Goal: Task Accomplishment & Management: Manage account settings

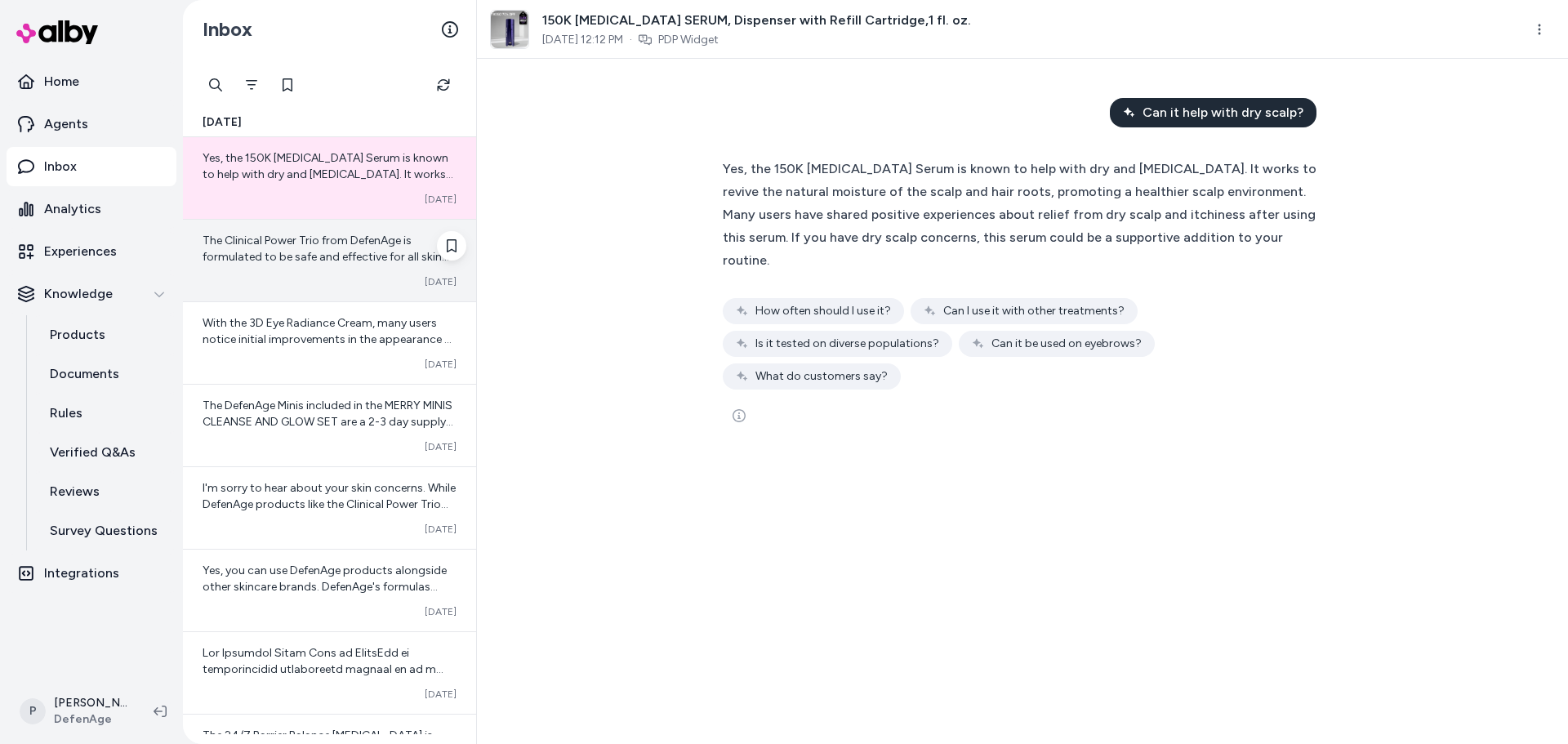
click at [331, 266] on div "The Clinical Power Trio from DefenAge is formulated to be safe and effective fo…" at bounding box center [329, 260] width 293 height 82
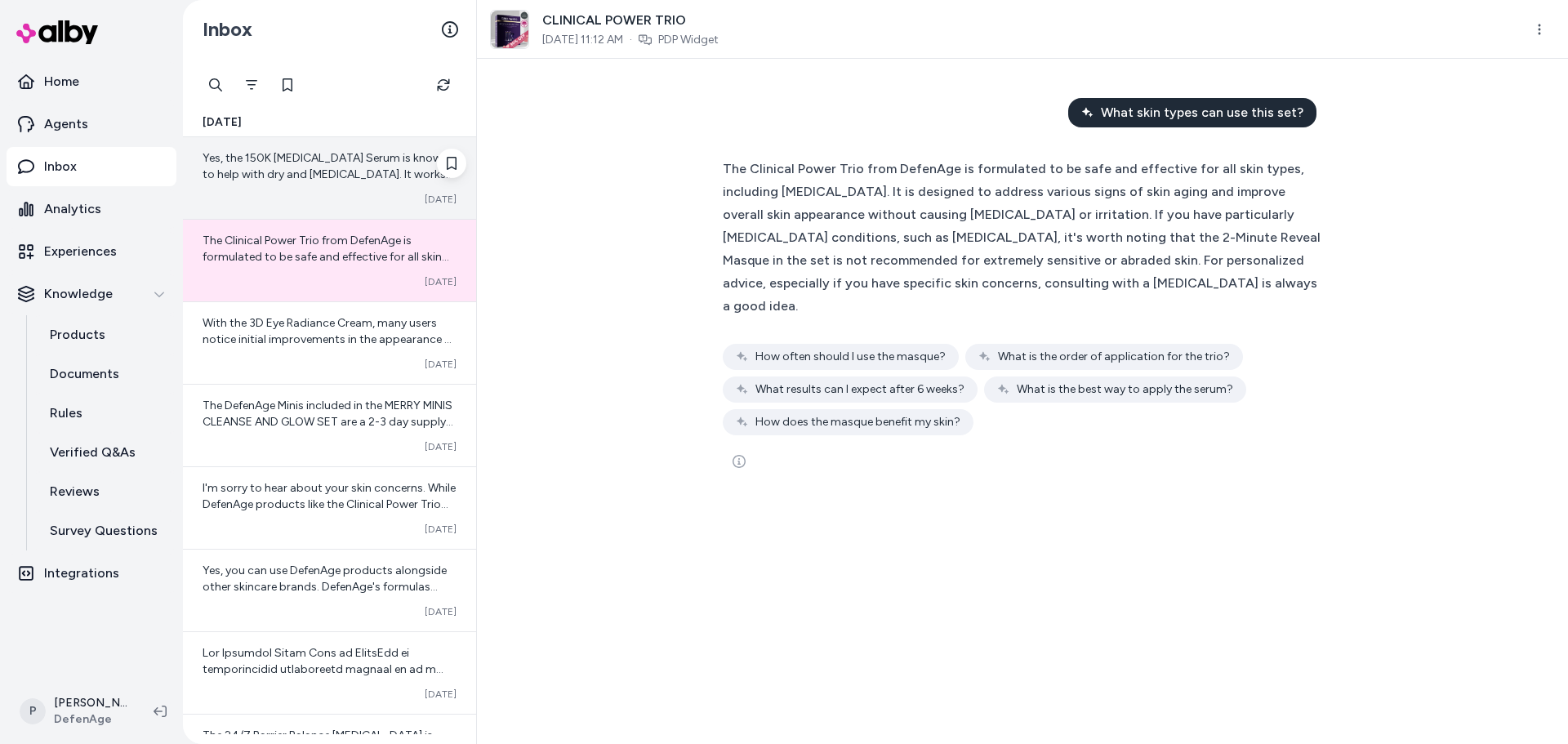
click at [321, 183] on div "Yes, the 150K [MEDICAL_DATA] Serum is known to help with dry and [MEDICAL_DATA]…" at bounding box center [329, 178] width 293 height 82
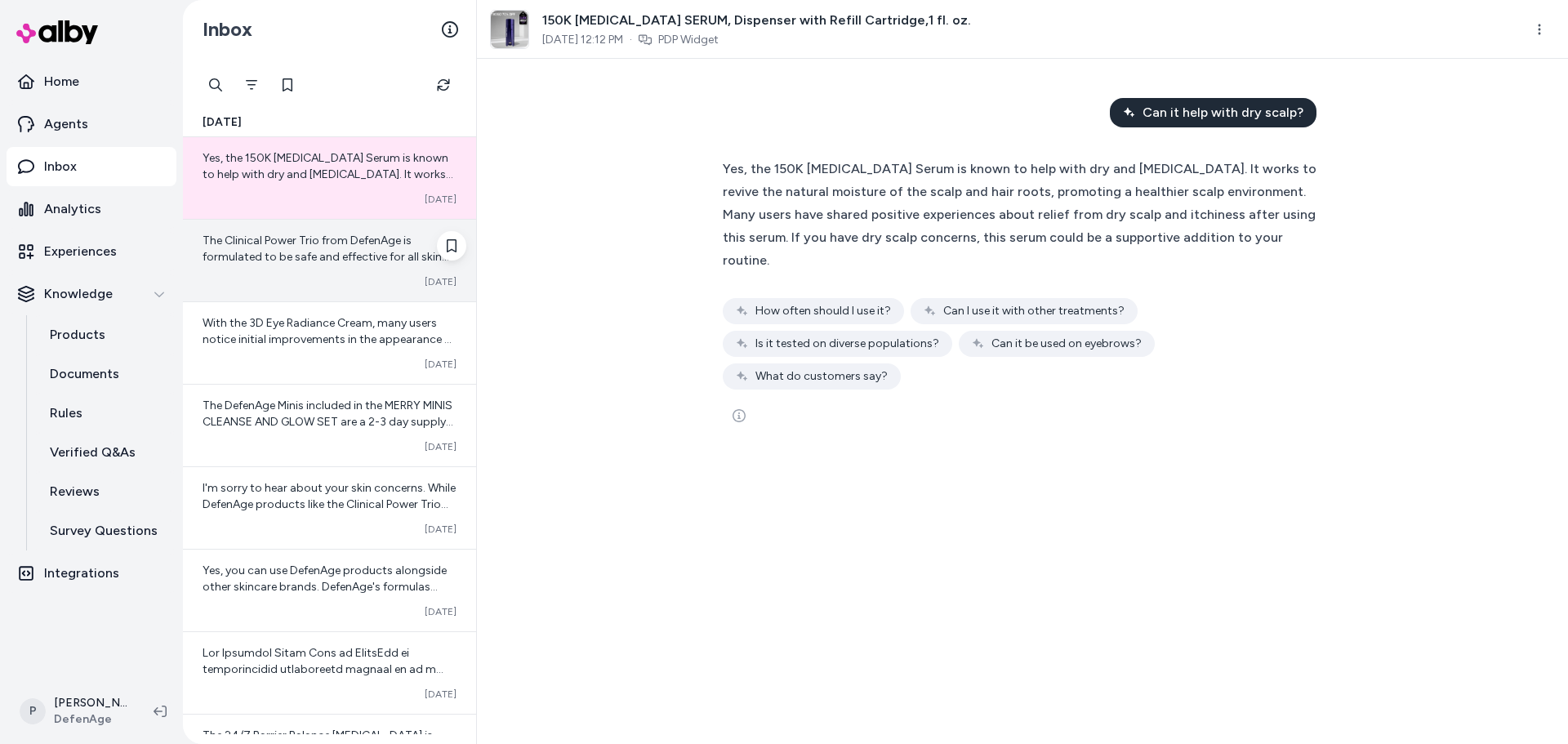
click at [371, 272] on div "The Clinical Power Trio from DefenAge is formulated to be safe and effective fo…" at bounding box center [329, 260] width 293 height 82
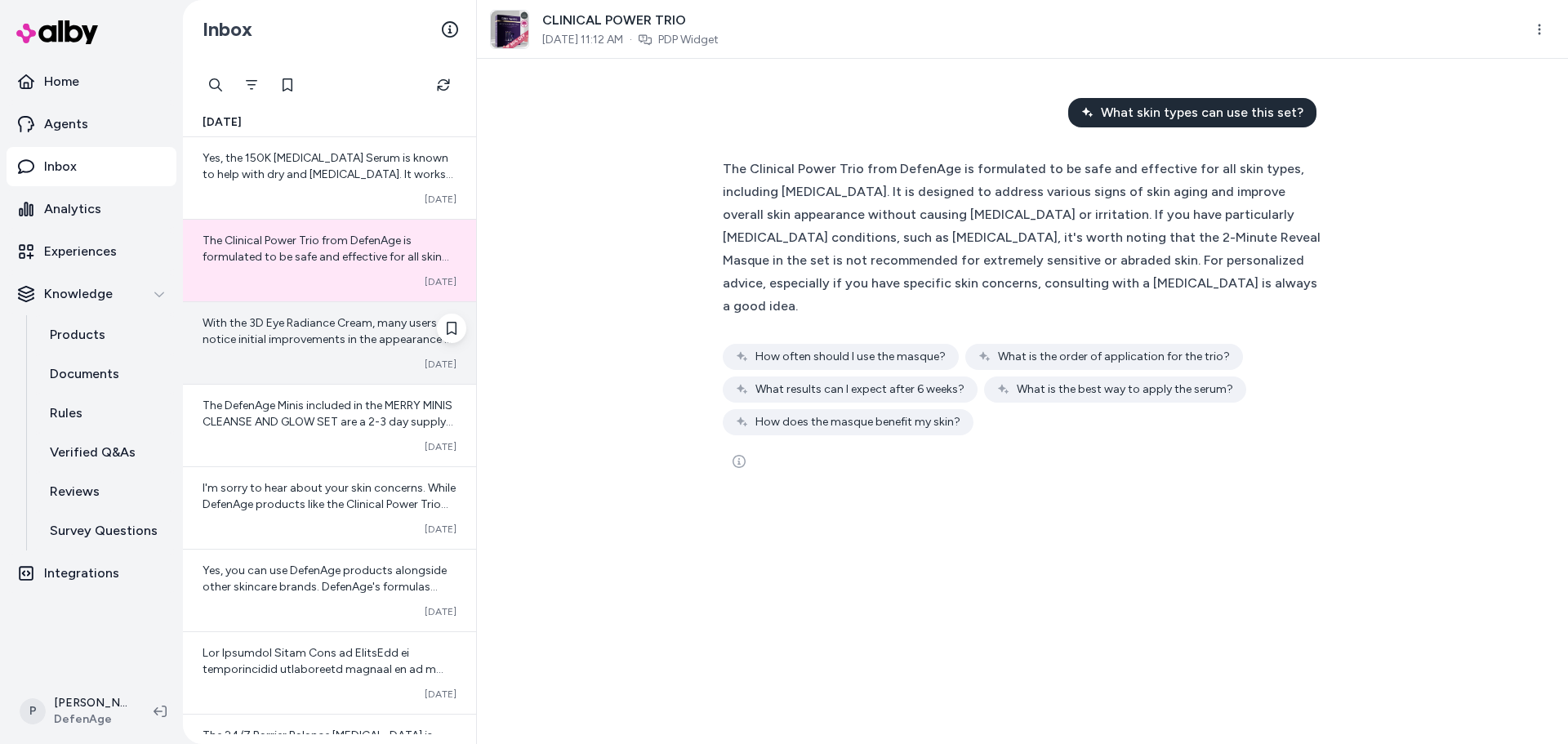
click at [332, 318] on span "With the 3D Eye Radiance Cream, many users notice initial improvements in the a…" at bounding box center [329, 404] width 253 height 177
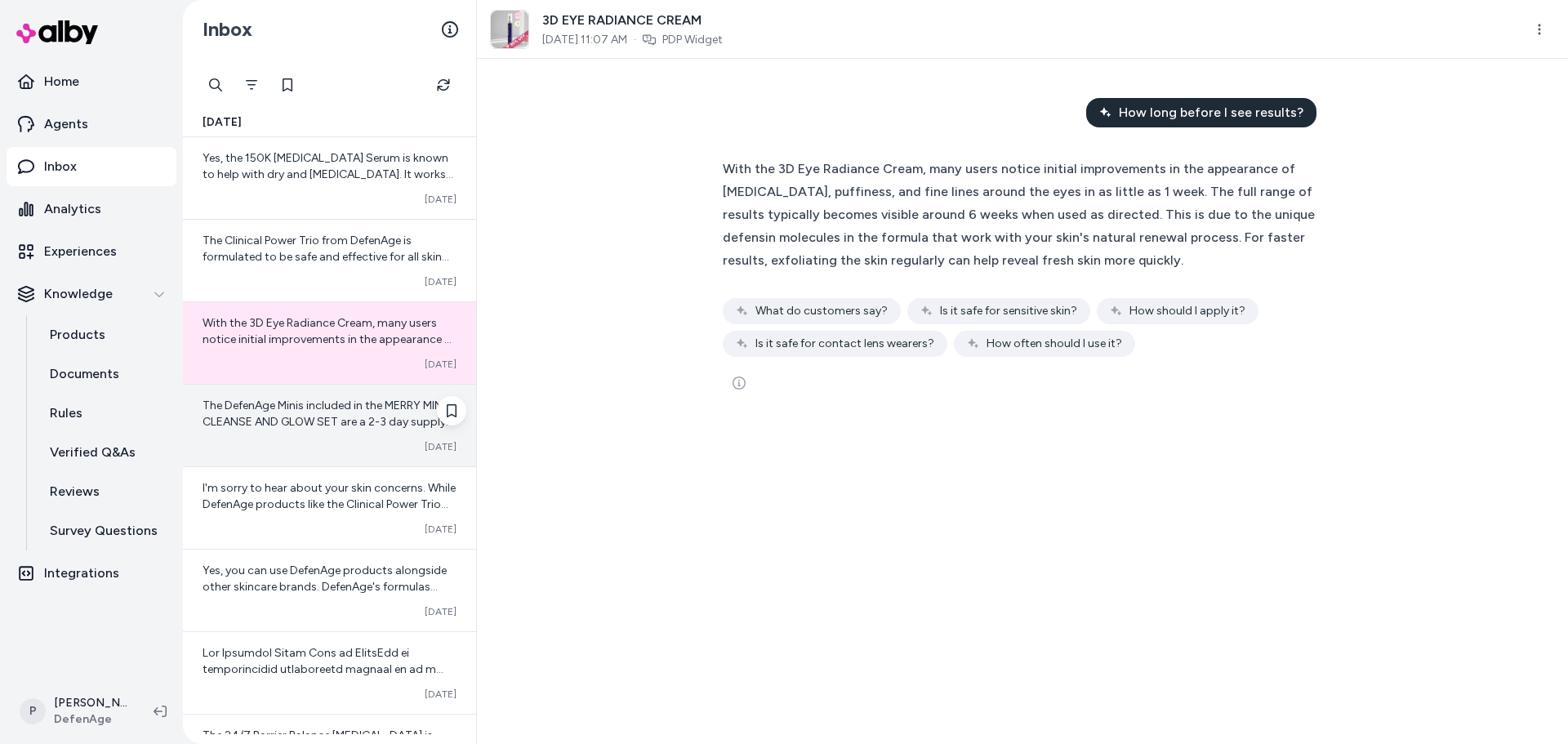
click at [332, 406] on span "The DefenAge Minis included in the MERRY MINIS CLEANSE AND GLOW SET are a 2-3 d…" at bounding box center [328, 527] width 250 height 259
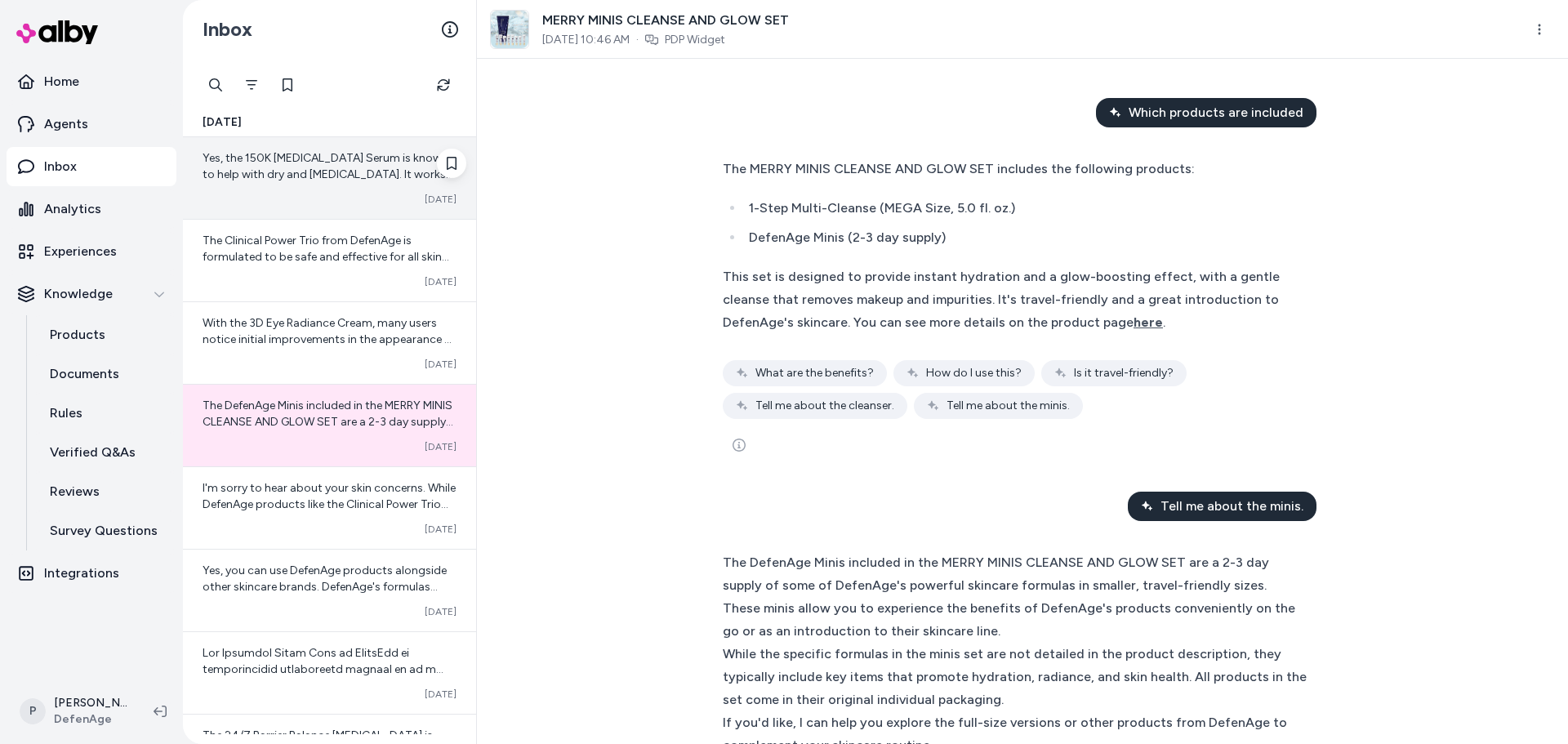
click at [335, 191] on div "Yes, the 150K [MEDICAL_DATA] Serum is known to help with dry and [MEDICAL_DATA]…" at bounding box center [329, 178] width 293 height 82
